Goal: Navigation & Orientation: Find specific page/section

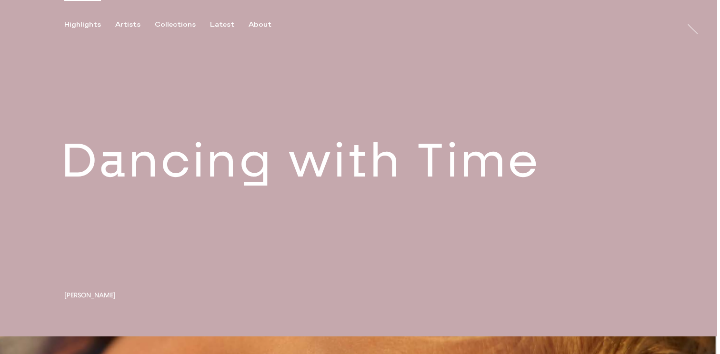
click at [75, 195] on link at bounding box center [358, 168] width 717 height 337
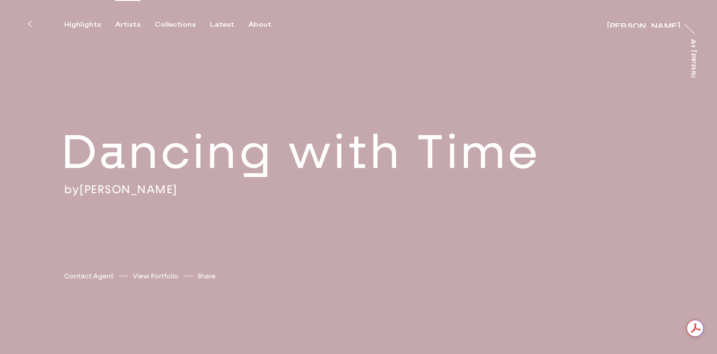
click at [122, 28] on div "Artists" at bounding box center [127, 24] width 25 height 9
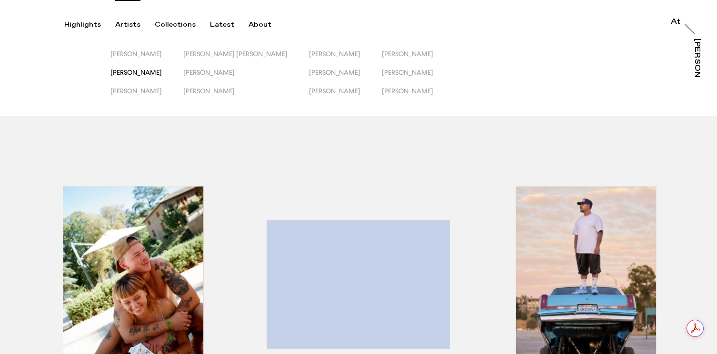
click at [122, 71] on span "[PERSON_NAME]" at bounding box center [135, 73] width 51 height 8
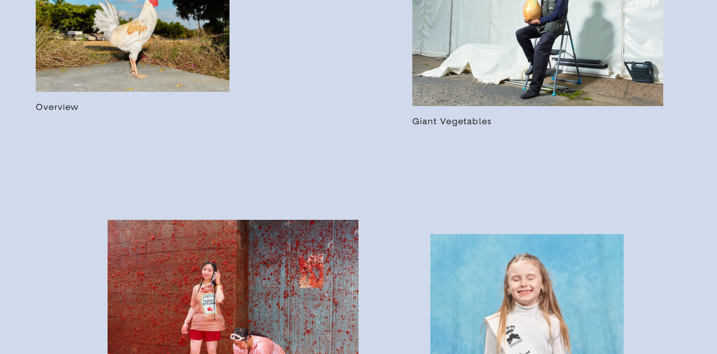
scroll to position [635, 0]
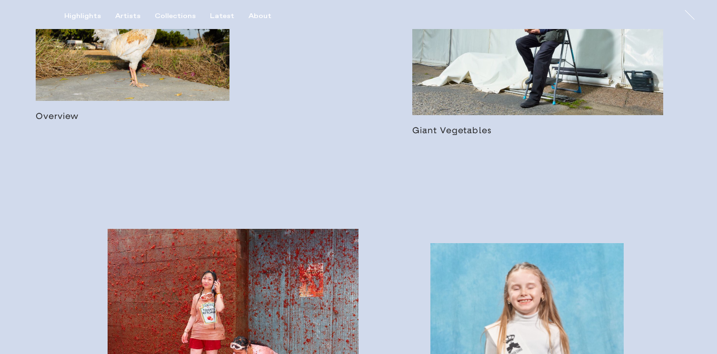
click at [150, 57] on link at bounding box center [133, 39] width 194 height 166
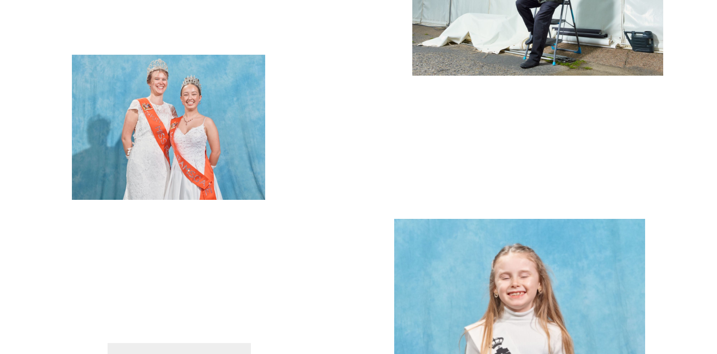
scroll to position [1327, 0]
